Goal: Information Seeking & Learning: Check status

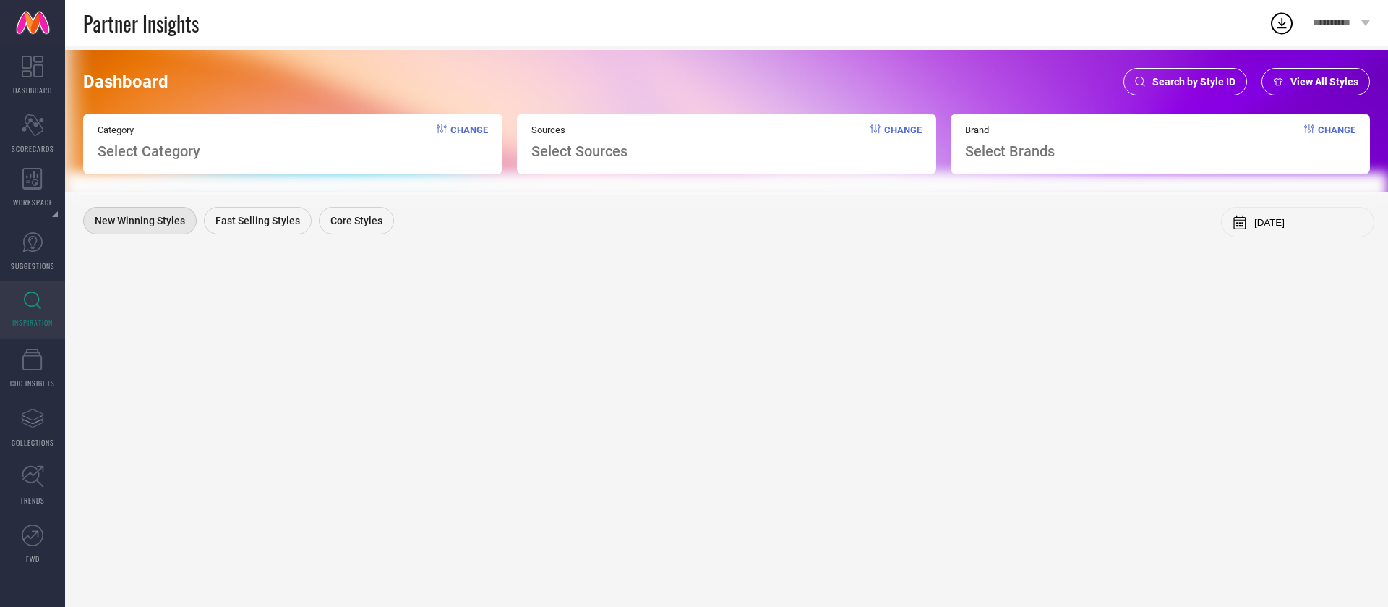
click at [1230, 80] on span "Search by Style ID" at bounding box center [1194, 82] width 83 height 12
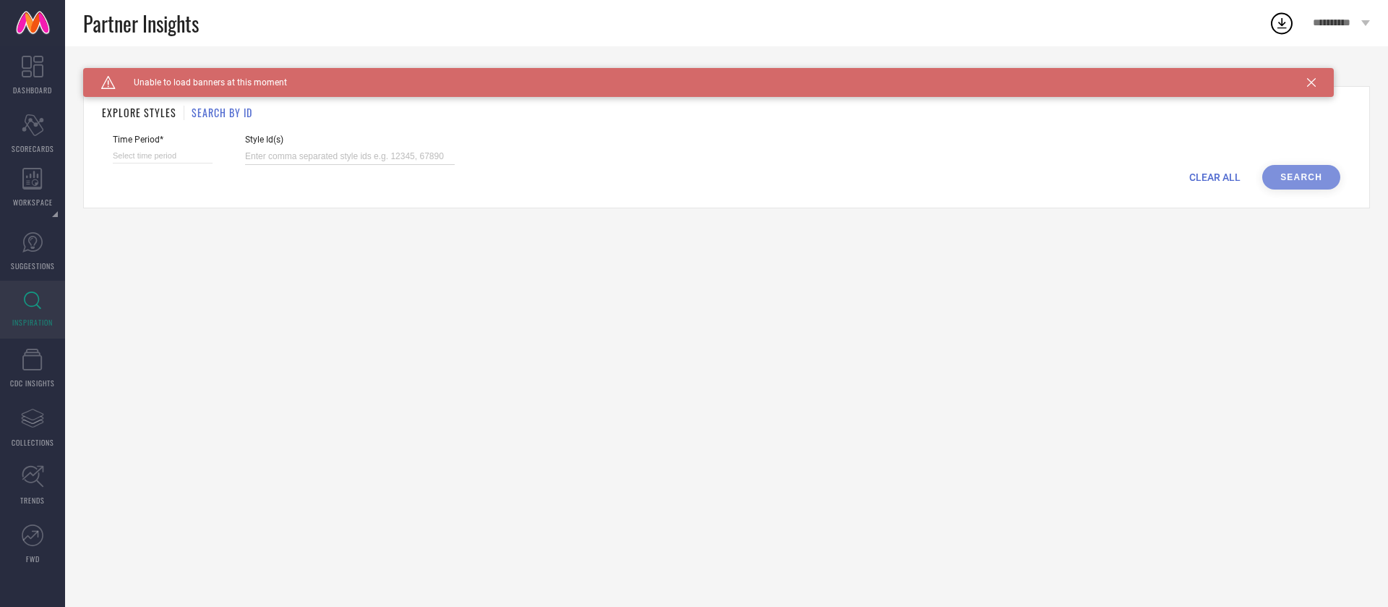
click at [309, 150] on input at bounding box center [350, 156] width 210 height 17
paste input "34935856 34935850 35078367 34935383 35197731 35078377 34935379 34935375 3493537…"
type input "34935856 34935850 35078367 34935383 35197731 35078377 34935379 34935375 3493537…"
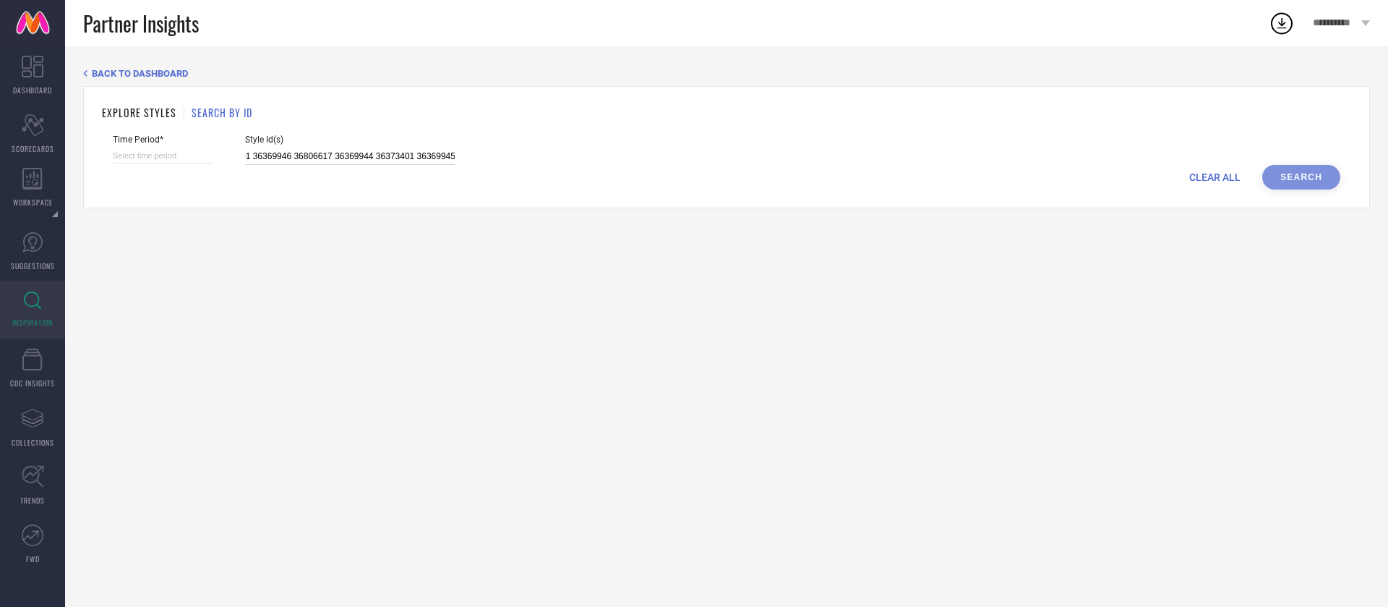
select select "9"
select select "2025"
select select "10"
select select "2025"
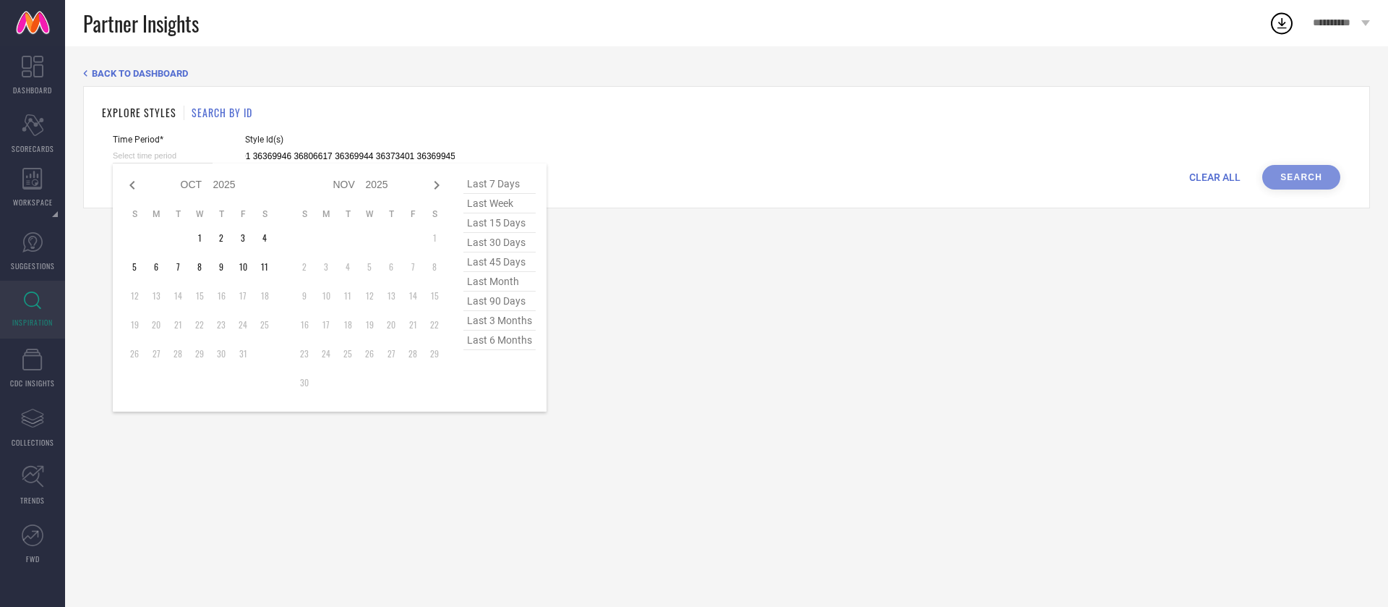
click at [176, 153] on input at bounding box center [163, 155] width 100 height 15
type input "34935856 34935850 35078367 34935383 35197731 35078377 34935379 34935375 3493537…"
click at [498, 241] on span "last 30 days" at bounding box center [499, 243] width 72 height 20
type input "[DATE] to [DATE]"
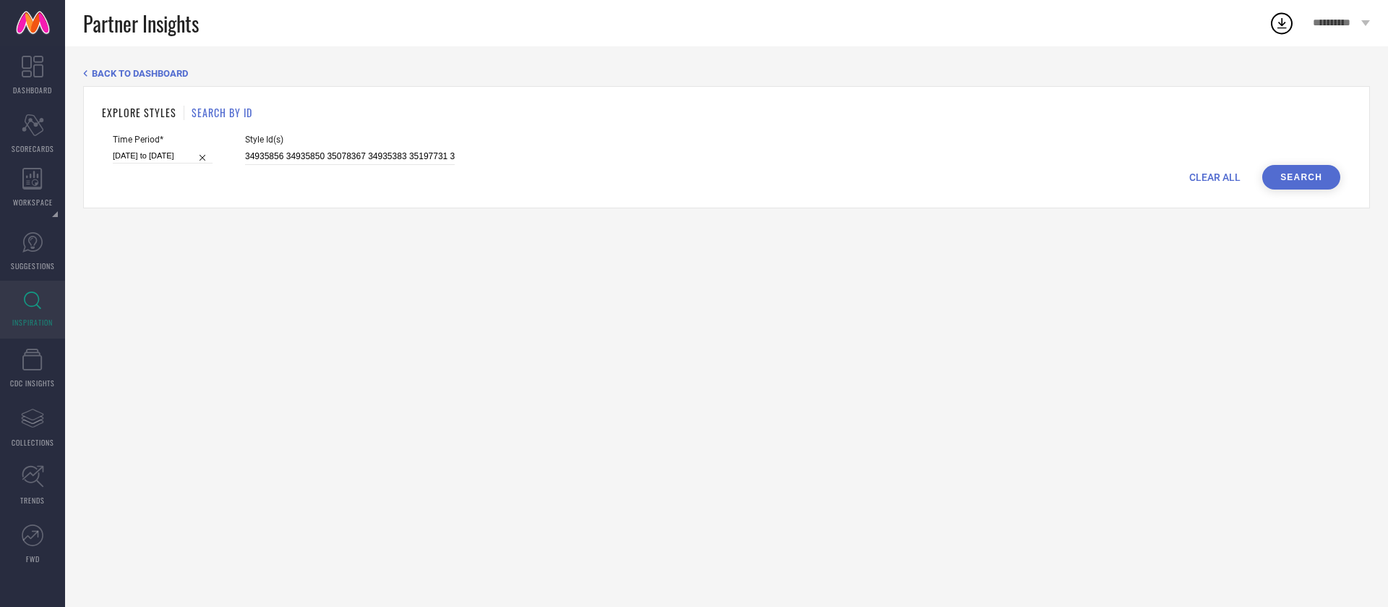
click at [1289, 183] on button "Search" at bounding box center [1301, 177] width 78 height 25
